Goal: Transaction & Acquisition: Download file/media

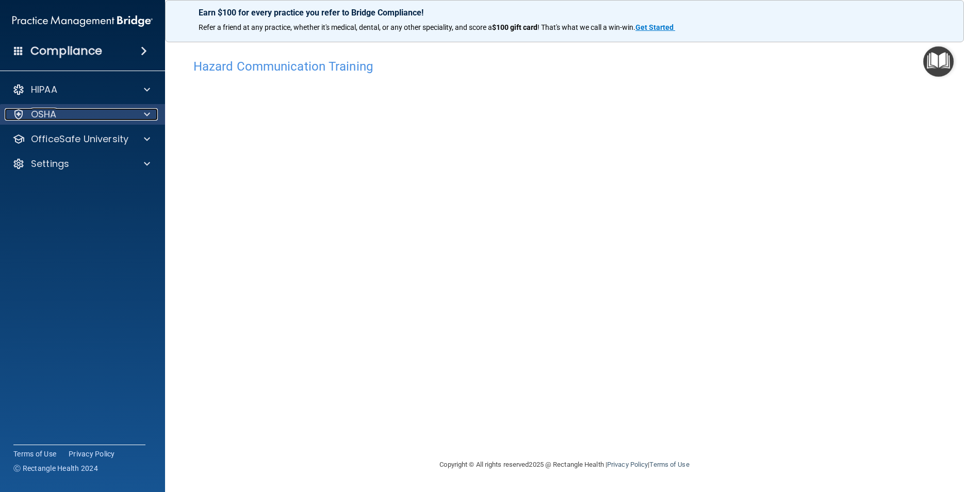
click at [140, 117] on div at bounding box center [146, 114] width 26 height 12
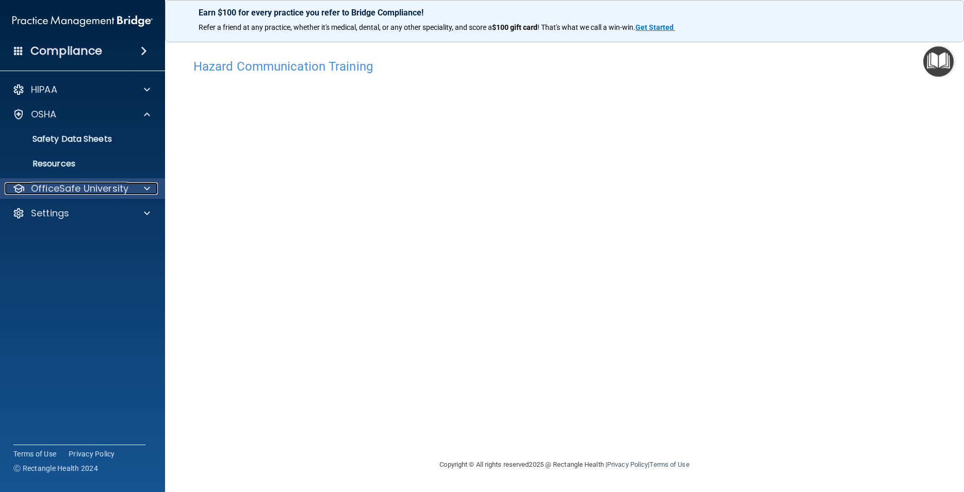
click at [150, 191] on div at bounding box center [146, 189] width 26 height 12
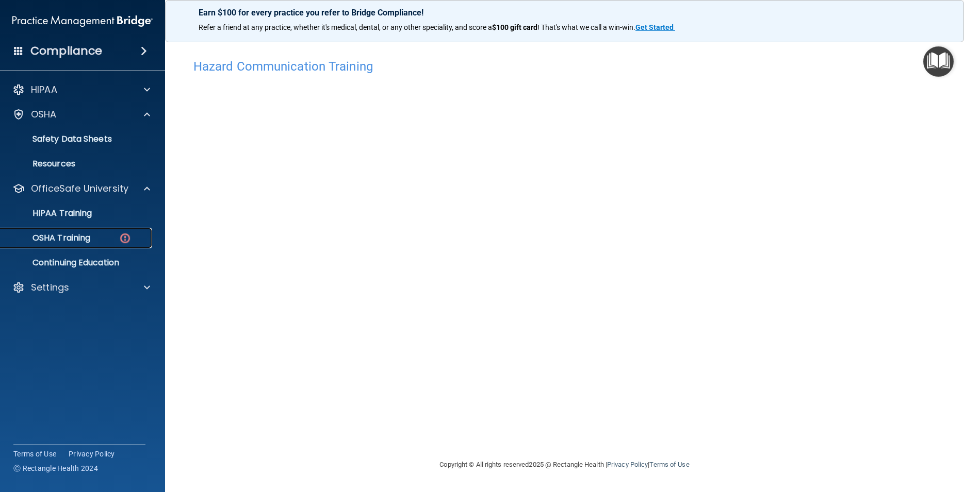
click at [108, 238] on div "OSHA Training" at bounding box center [77, 238] width 141 height 10
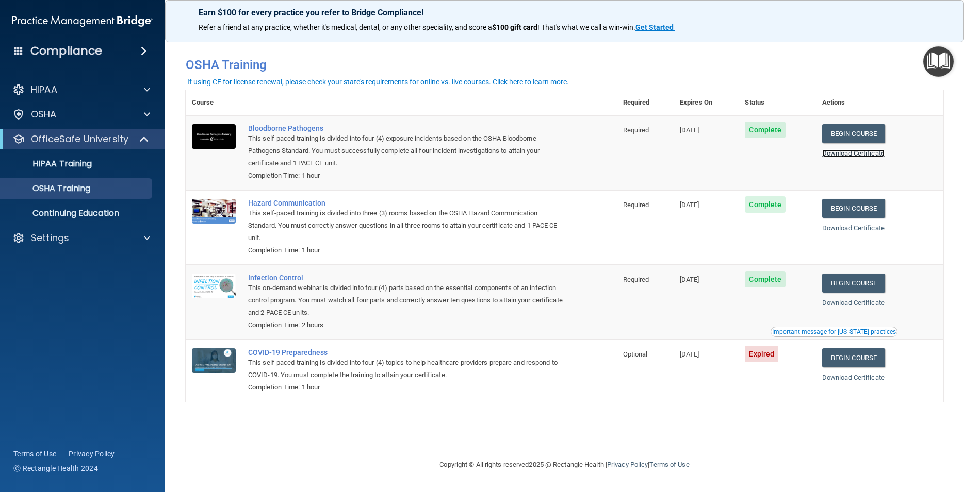
click at [861, 153] on link "Download Certificate" at bounding box center [853, 154] width 62 height 8
click at [849, 227] on link "Download Certificate" at bounding box center [853, 228] width 62 height 8
click at [841, 306] on link "Download Certificate" at bounding box center [853, 303] width 62 height 8
